Goal: Task Accomplishment & Management: Use online tool/utility

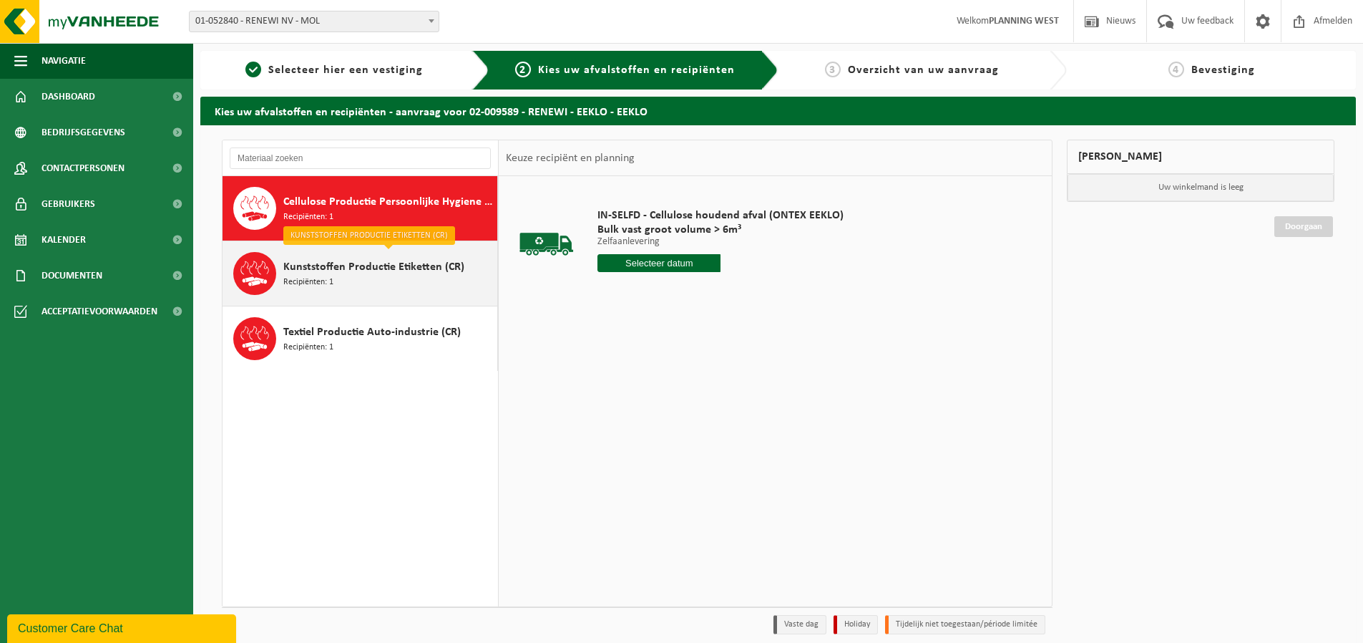
click at [385, 267] on span "Kunststoffen Productie Etiketten (CR)" at bounding box center [373, 266] width 181 height 17
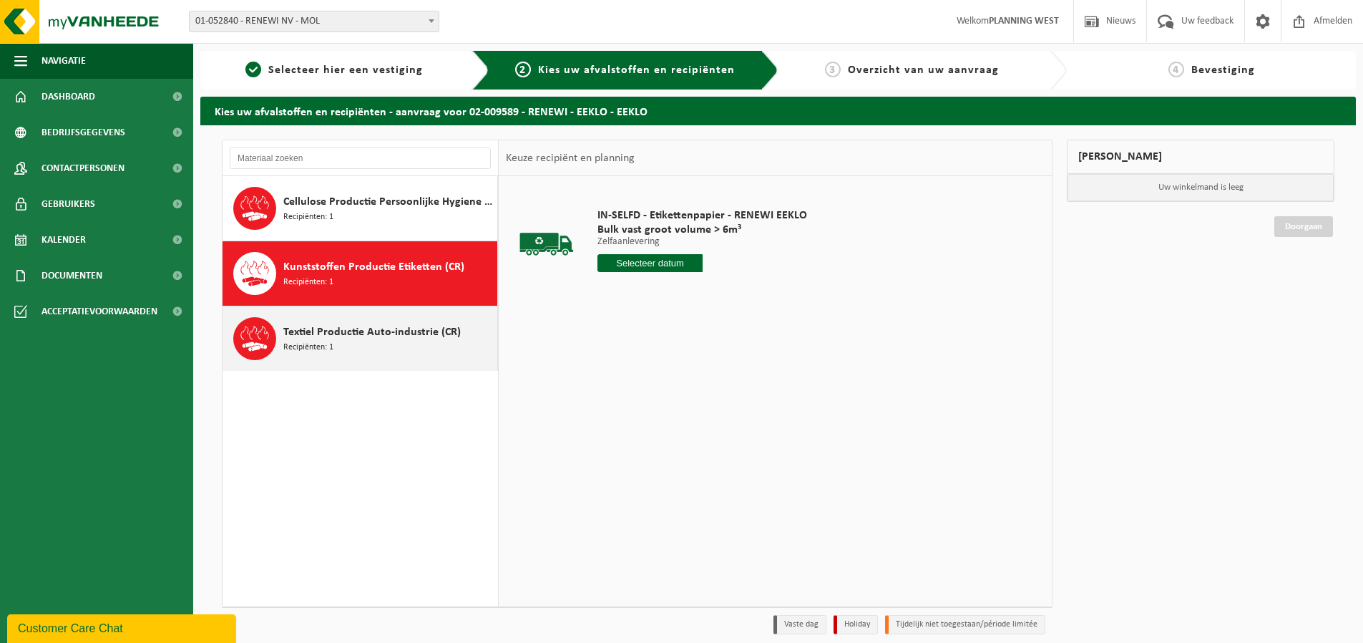
click at [360, 323] on span "Textiel Productie Auto-industrie (CR)" at bounding box center [371, 331] width 177 height 17
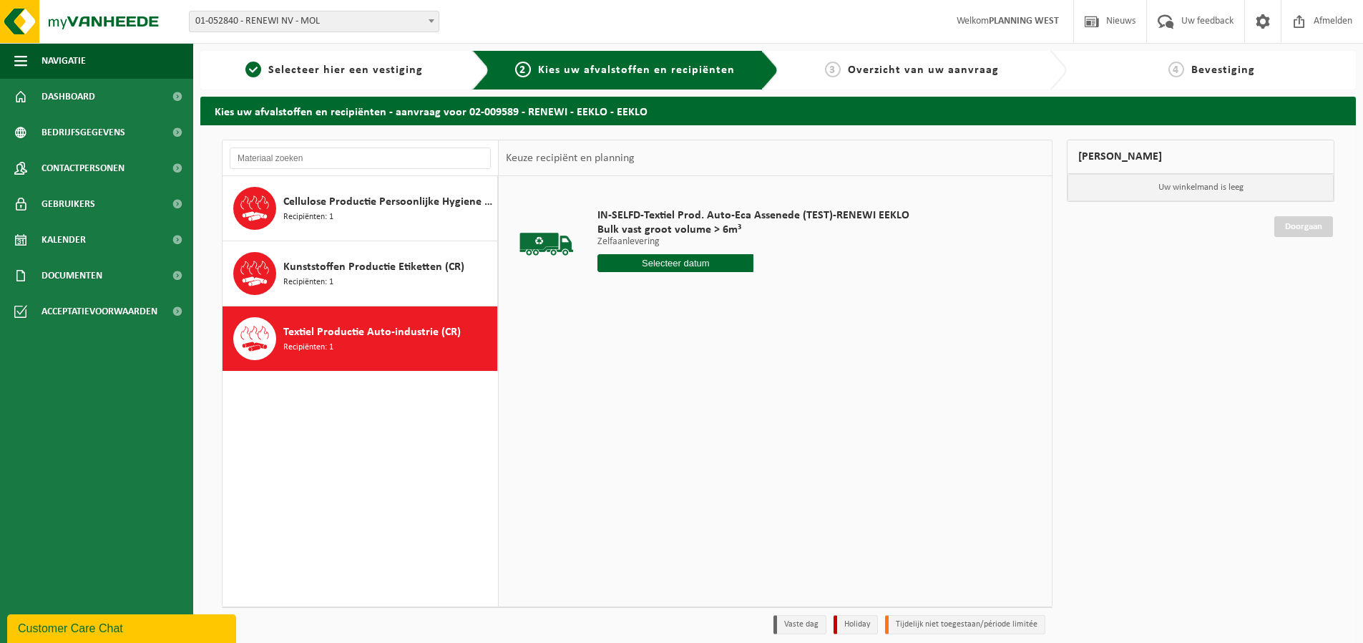
click at [668, 263] on input "text" at bounding box center [675, 263] width 156 height 18
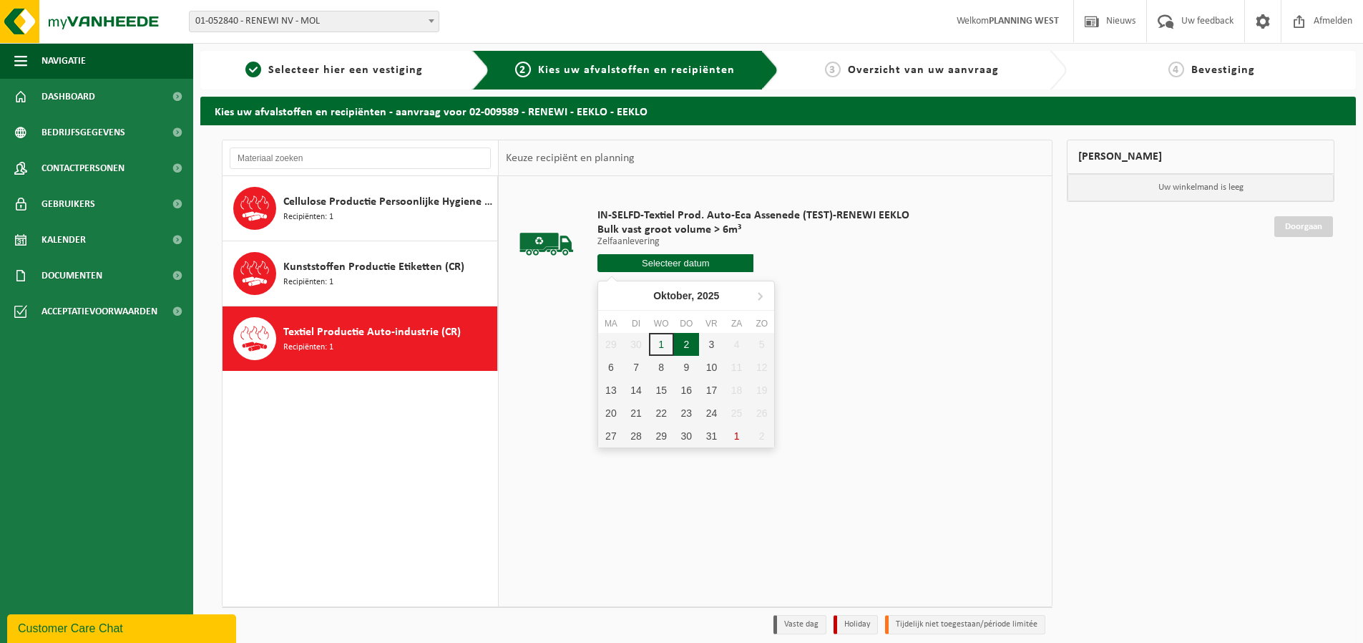
click at [678, 348] on div "2" at bounding box center [686, 344] width 25 height 23
type input "Van 2025-10-02"
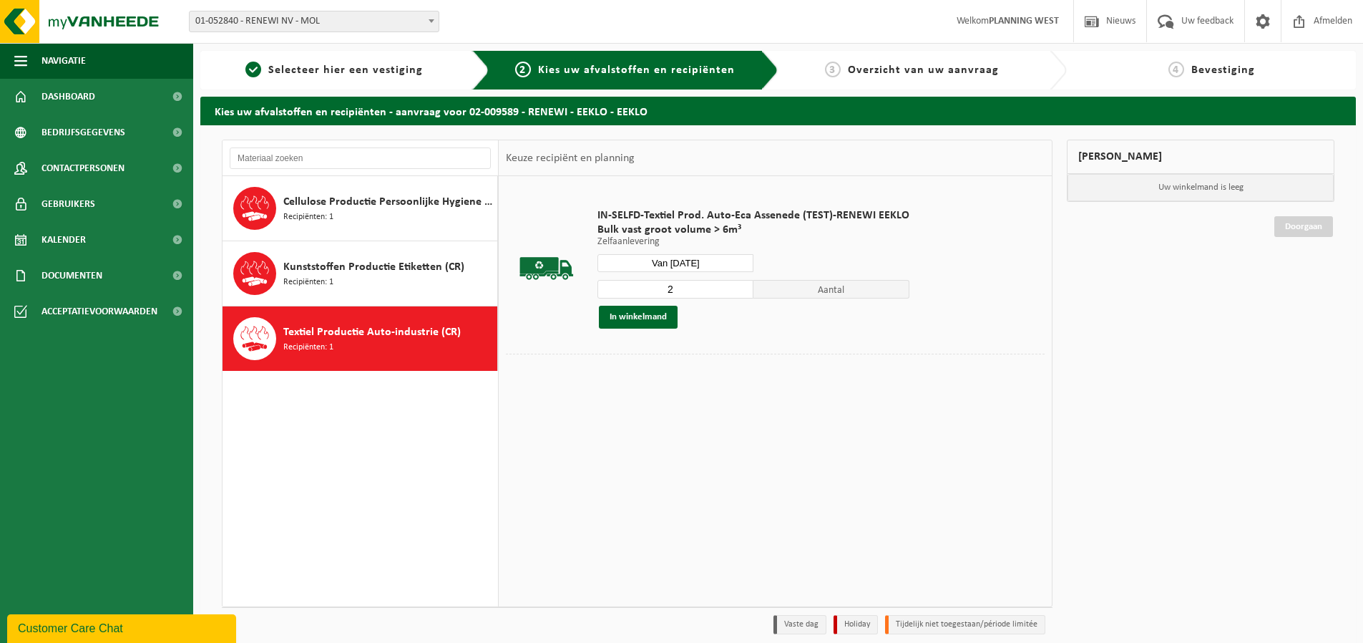
type input "2"
click at [738, 284] on input "2" at bounding box center [675, 289] width 156 height 19
click at [657, 315] on button "In winkelmand" at bounding box center [638, 317] width 79 height 23
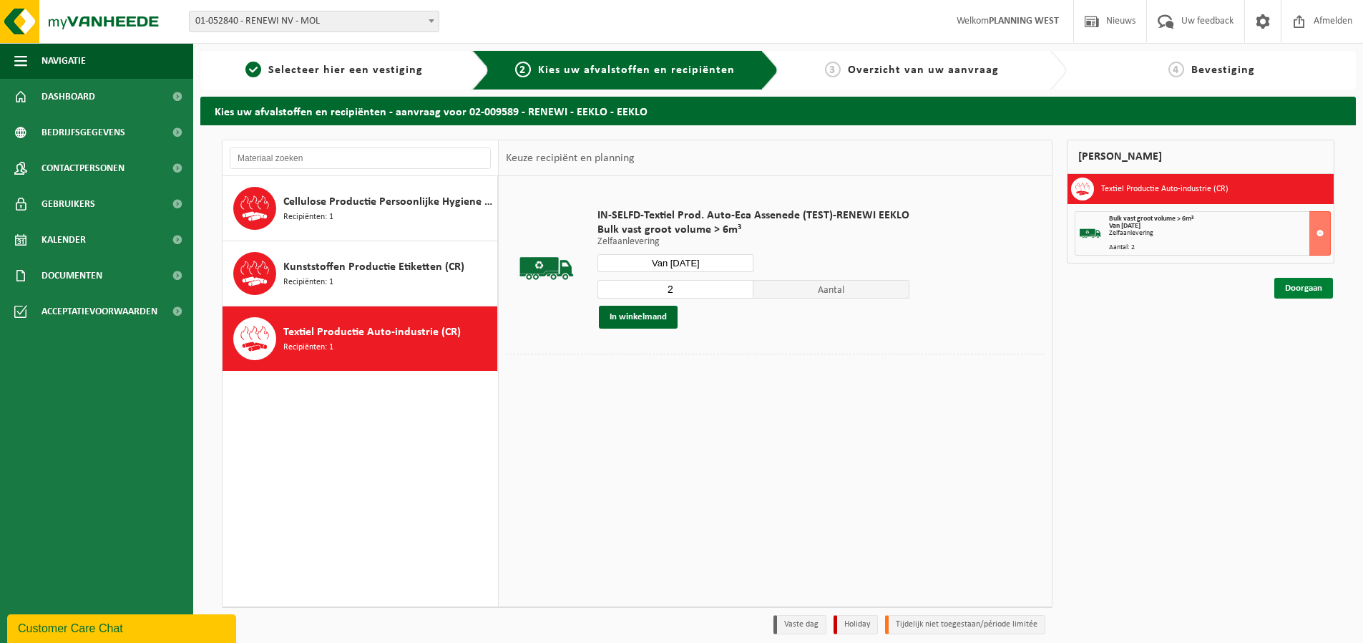
drag, startPoint x: 1311, startPoint y: 289, endPoint x: 1213, endPoint y: 336, distance: 108.5
click at [1311, 289] on link "Doorgaan" at bounding box center [1303, 288] width 59 height 21
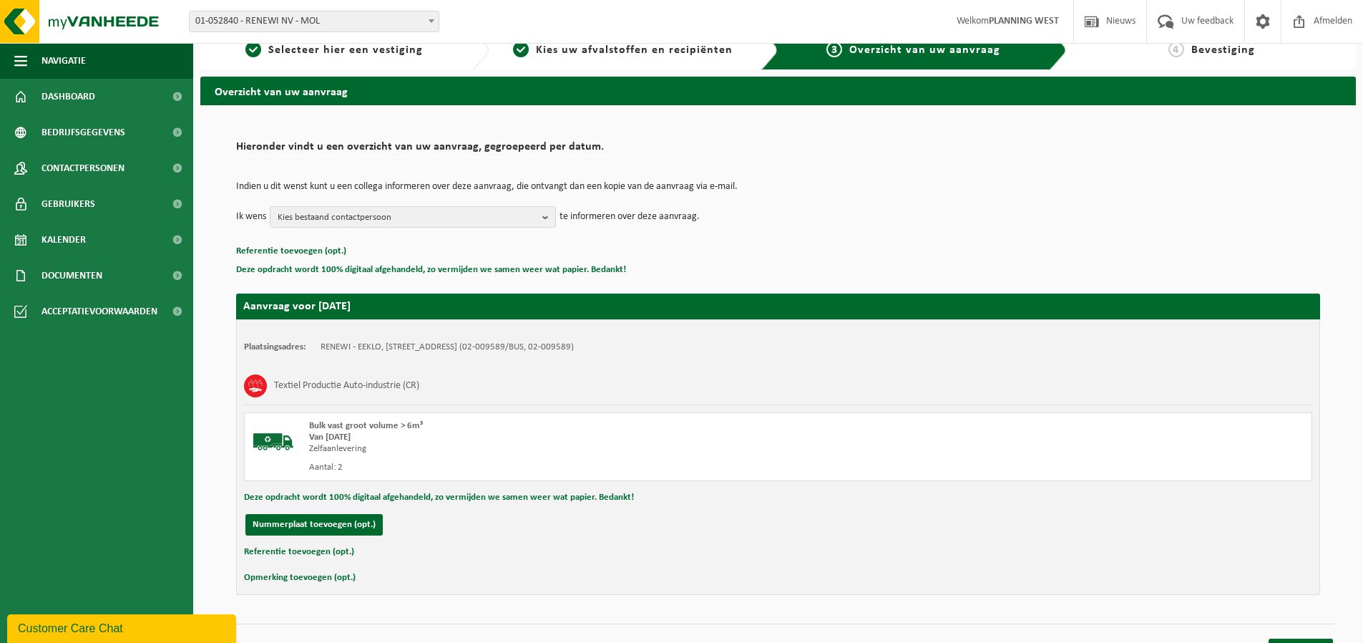
scroll to position [44, 0]
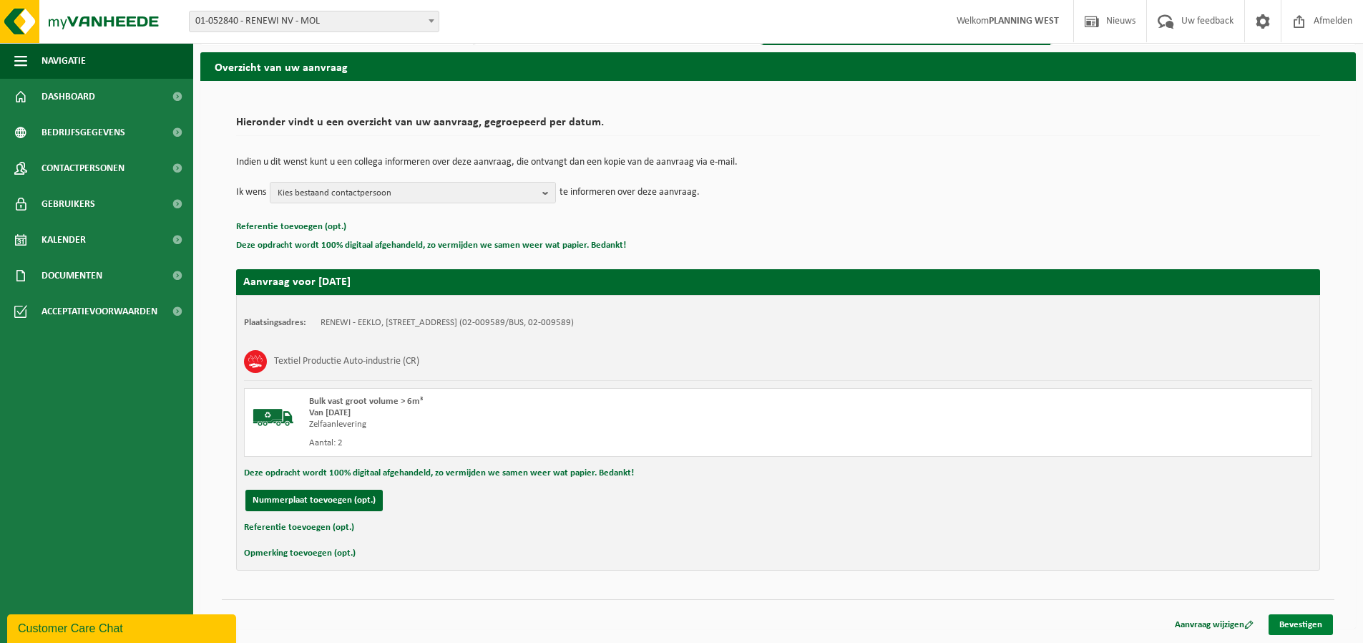
click at [1286, 622] on link "Bevestigen" at bounding box center [1301, 624] width 64 height 21
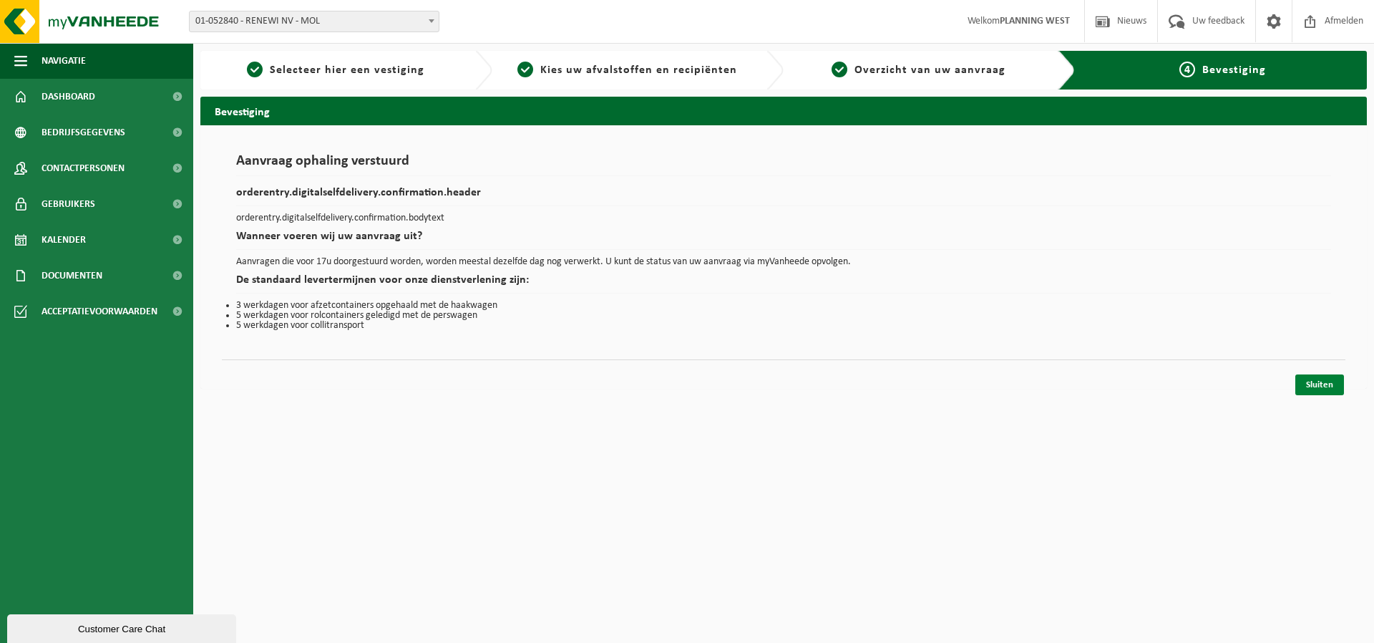
click at [1329, 388] on link "Sluiten" at bounding box center [1319, 384] width 49 height 21
